Goal: Information Seeking & Learning: Learn about a topic

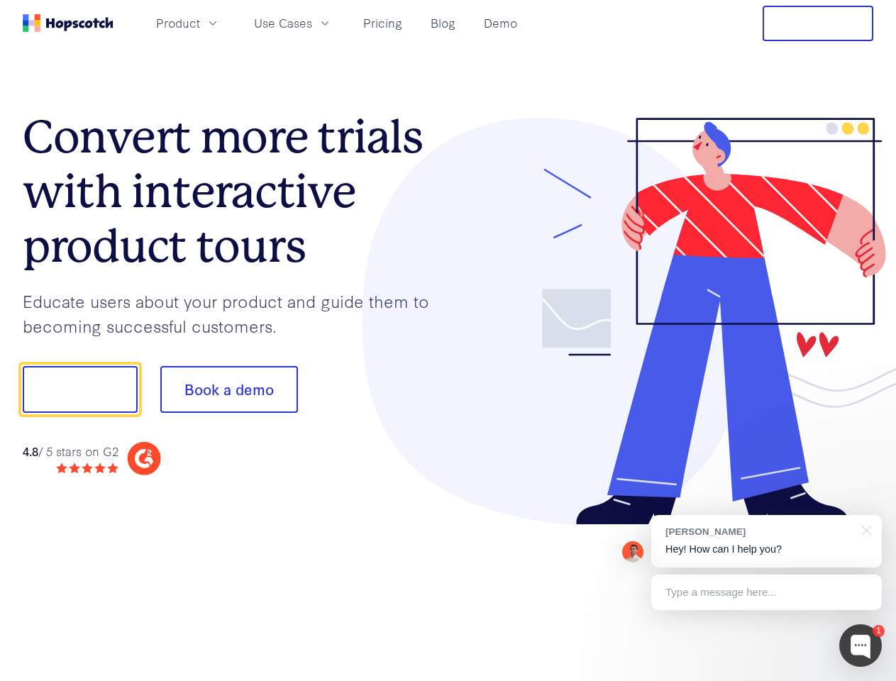
click at [448, 340] on div at bounding box center [661, 322] width 426 height 408
click at [200, 23] on span "Product" at bounding box center [178, 23] width 44 height 18
click at [312, 23] on span "Use Cases" at bounding box center [283, 23] width 58 height 18
click at [818, 23] on button "Free Trial" at bounding box center [818, 23] width 111 height 35
click at [79, 389] on button "Show me!" at bounding box center [80, 389] width 115 height 47
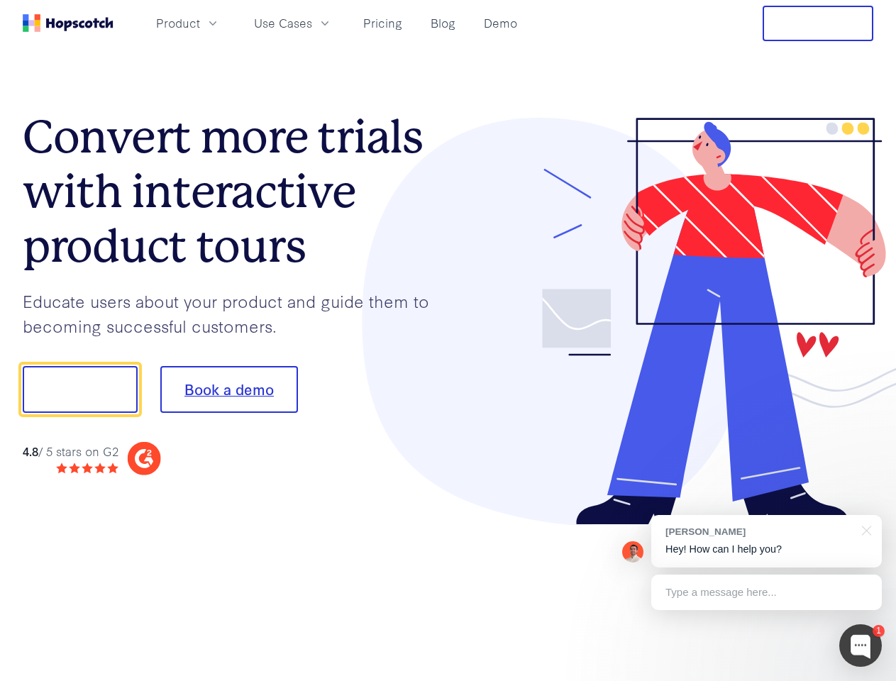
click at [228, 389] on button "Book a demo" at bounding box center [229, 389] width 138 height 47
click at [860, 645] on div at bounding box center [860, 645] width 43 height 43
click at [766, 541] on div "[PERSON_NAME] Hey! How can I help you?" at bounding box center [766, 541] width 231 height 52
click at [864, 529] on div at bounding box center [749, 482] width 266 height 283
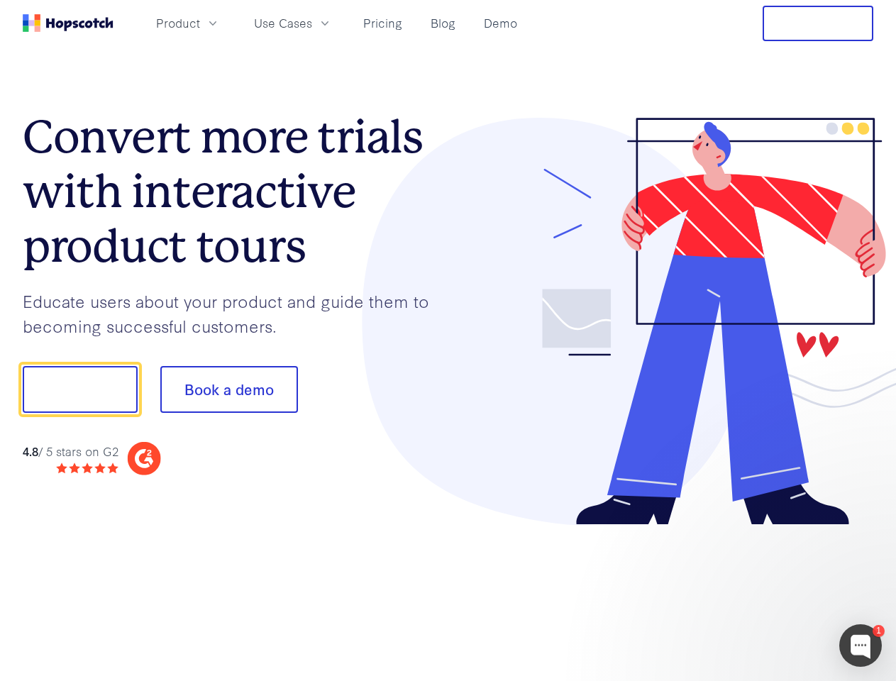
click at [766, 592] on div at bounding box center [749, 482] width 266 height 283
